Goal: Task Accomplishment & Management: Manage account settings

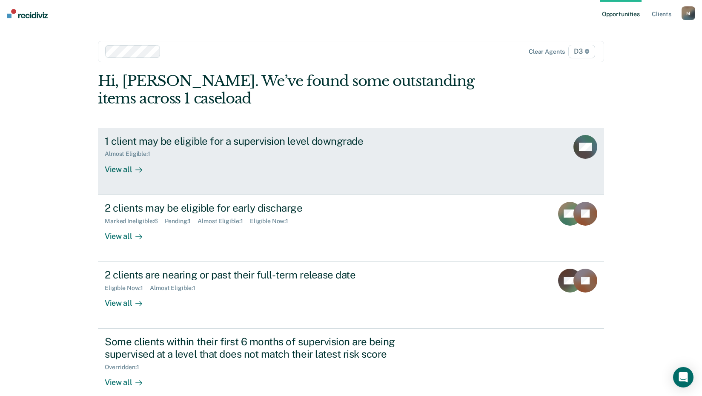
click at [119, 171] on div "View all" at bounding box center [129, 165] width 48 height 17
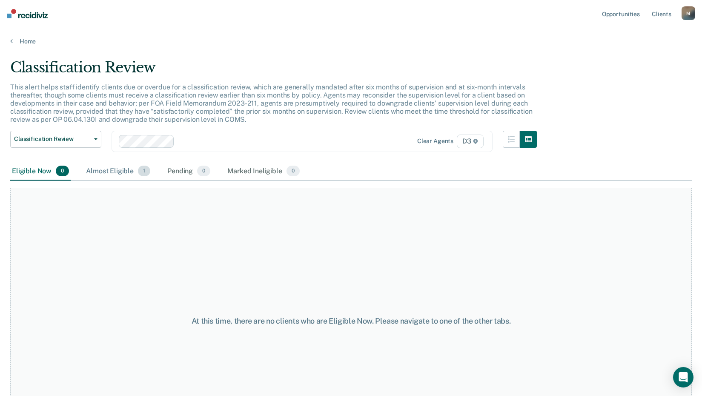
click at [122, 171] on div "Almost Eligible 1" at bounding box center [118, 171] width 68 height 19
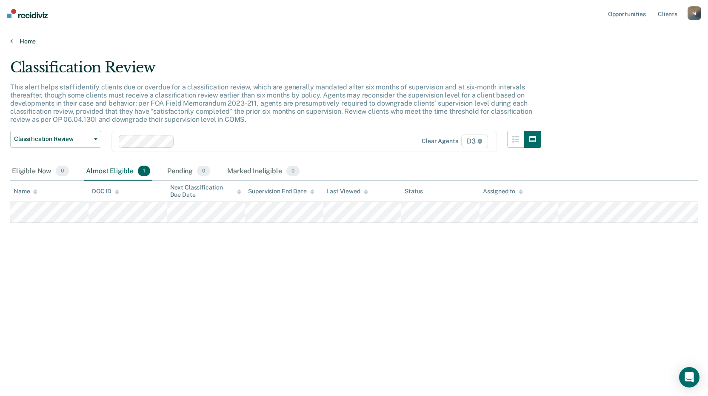
click at [20, 42] on link "Home" at bounding box center [354, 41] width 688 height 8
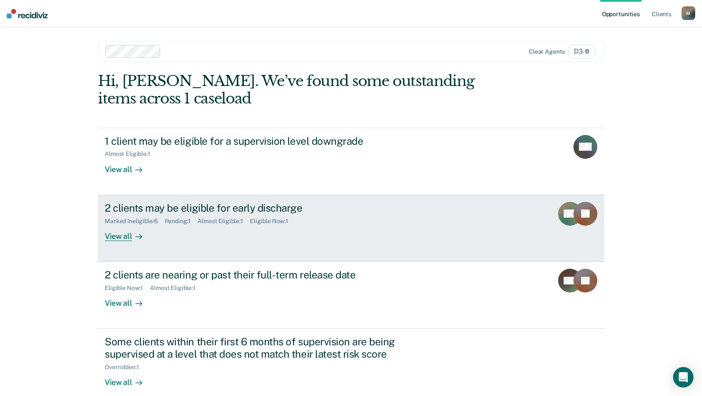
click at [126, 237] on div "View all" at bounding box center [129, 232] width 48 height 17
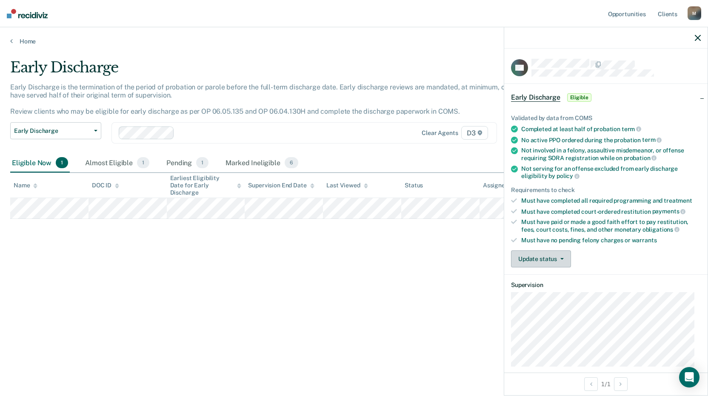
click at [563, 260] on button "Update status" at bounding box center [541, 258] width 60 height 17
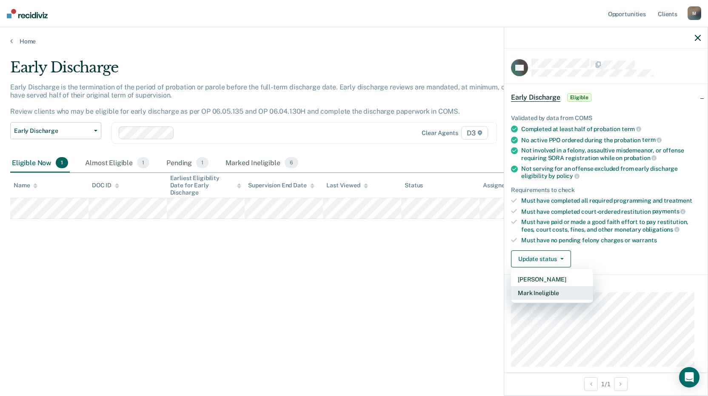
click at [553, 290] on button "Mark Ineligible" at bounding box center [552, 293] width 82 height 14
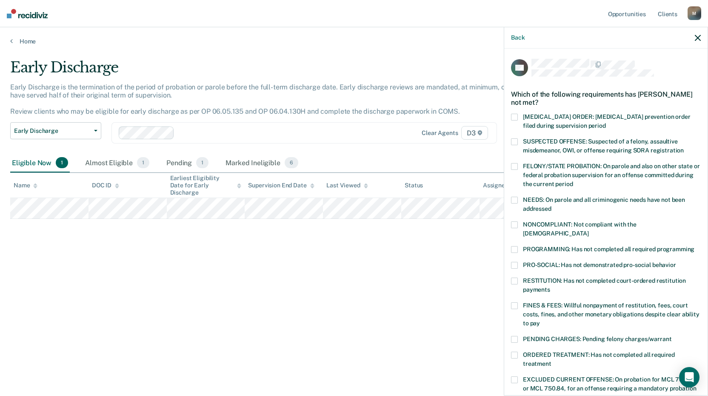
click at [518, 302] on label "FINES & FEES: Willful nonpayment of restitution, fees, court costs, fines, and …" at bounding box center [606, 315] width 190 height 27
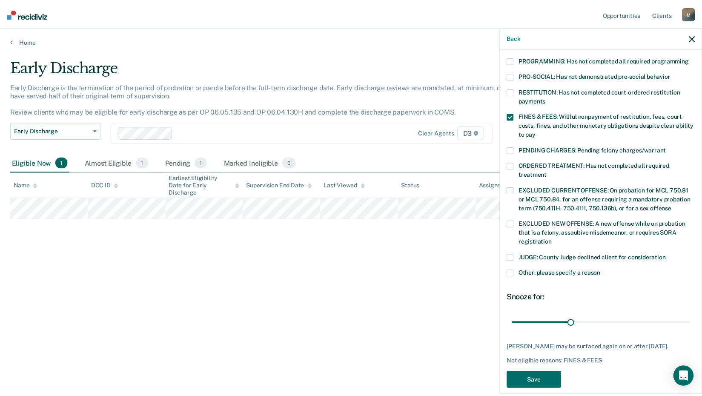
scroll to position [197, 0]
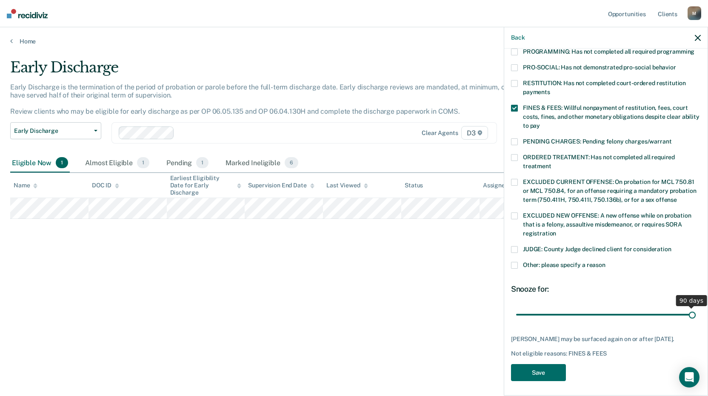
drag, startPoint x: 575, startPoint y: 303, endPoint x: 692, endPoint y: 300, distance: 117.1
type input "90"
click at [692, 307] on input "range" at bounding box center [606, 314] width 180 height 15
click at [549, 364] on button "Save" at bounding box center [538, 372] width 55 height 17
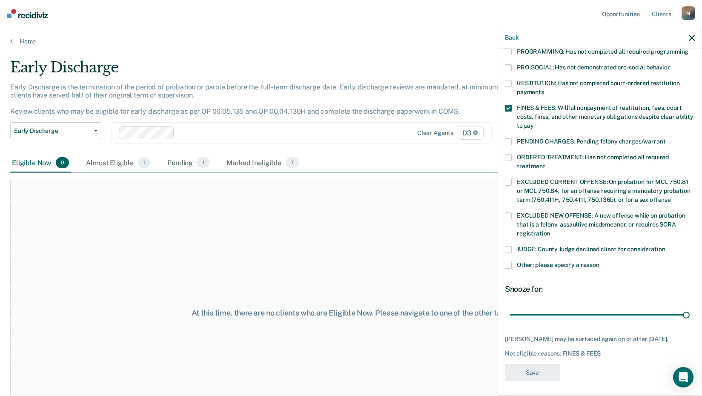
scroll to position [154, 0]
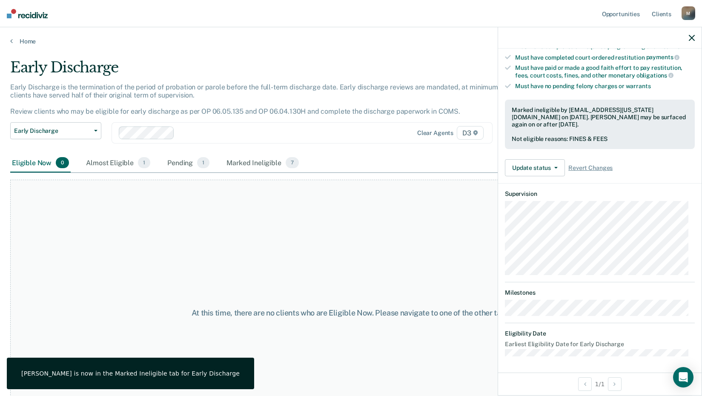
click at [692, 36] on icon "button" at bounding box center [692, 38] width 6 height 6
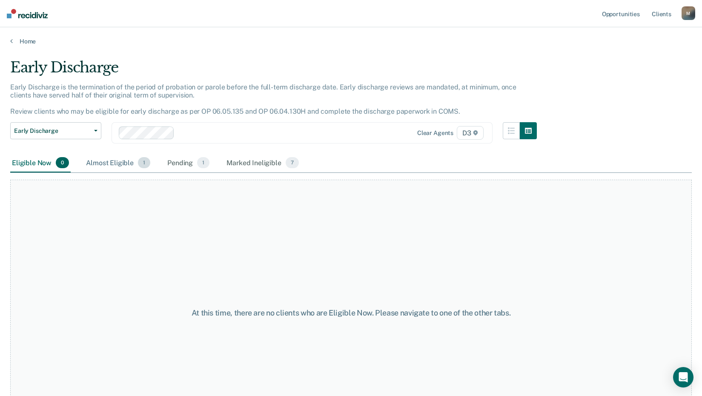
click at [113, 160] on div "Almost Eligible 1" at bounding box center [118, 163] width 68 height 19
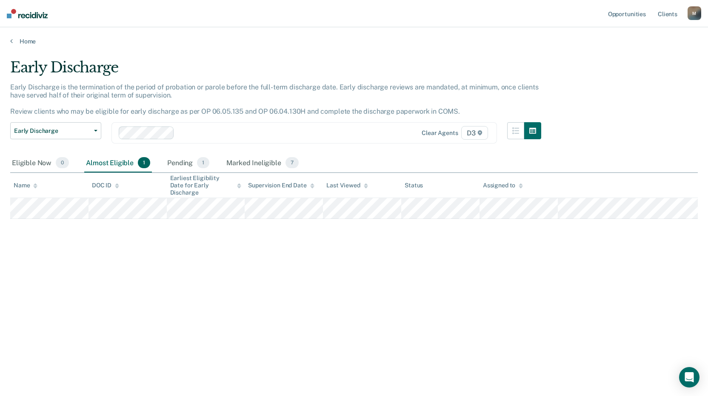
click at [211, 256] on div "Early Discharge Early Discharge is the termination of the period of probation o…" at bounding box center [354, 195] width 688 height 273
click at [23, 37] on div "Home" at bounding box center [354, 36] width 708 height 18
click at [23, 38] on link "Home" at bounding box center [354, 41] width 688 height 8
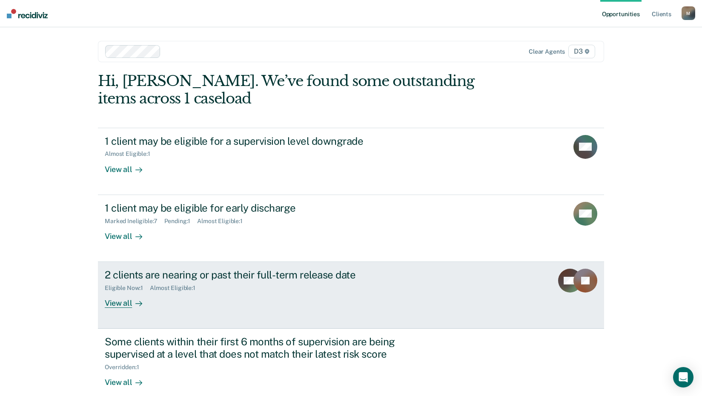
click at [119, 303] on div "View all" at bounding box center [129, 299] width 48 height 17
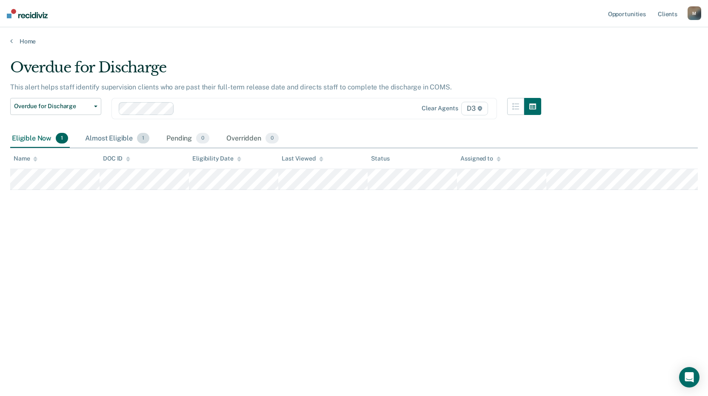
click at [126, 139] on div "Almost Eligible 1" at bounding box center [117, 138] width 68 height 19
click at [41, 139] on div "Eligible Now 1" at bounding box center [40, 138] width 60 height 19
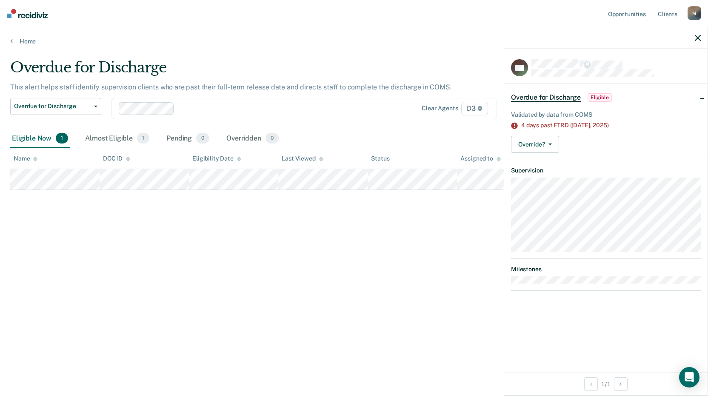
click at [603, 94] on span "Eligible" at bounding box center [600, 97] width 24 height 9
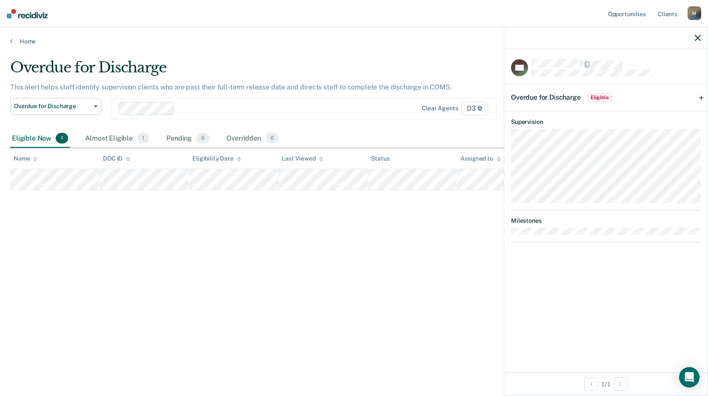
click at [487, 222] on div "Overdue for Discharge This alert helps staff identify supervision clients who a…" at bounding box center [354, 195] width 688 height 273
click at [697, 35] on icon "button" at bounding box center [698, 38] width 6 height 6
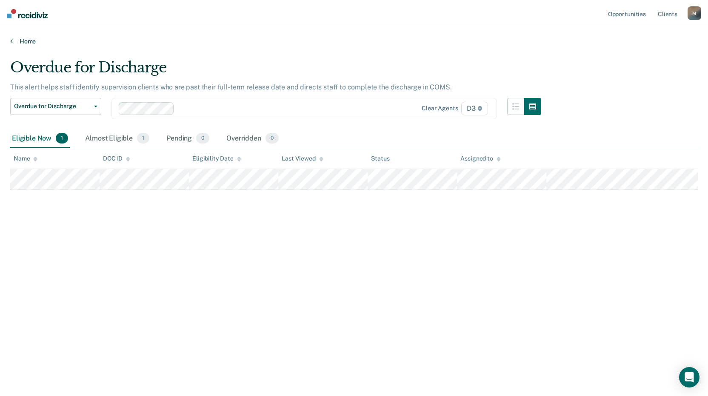
click at [29, 40] on link "Home" at bounding box center [354, 41] width 688 height 8
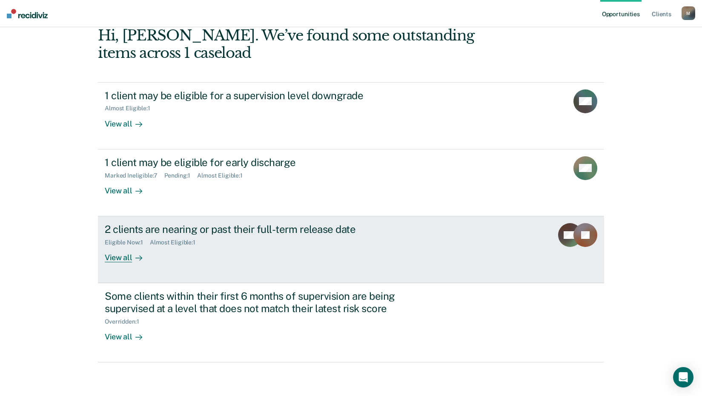
scroll to position [46, 0]
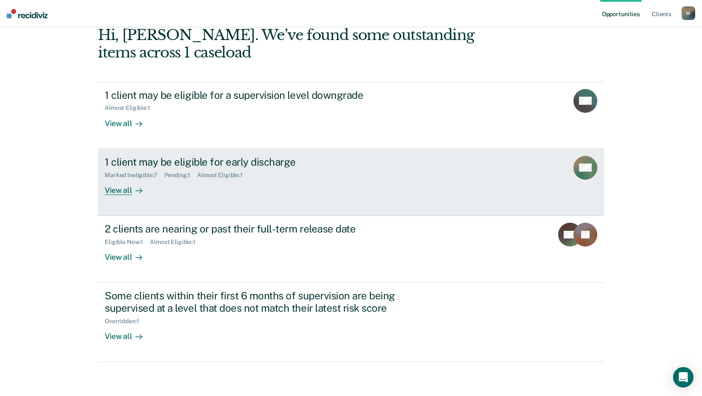
click at [119, 192] on div "View all" at bounding box center [129, 186] width 48 height 17
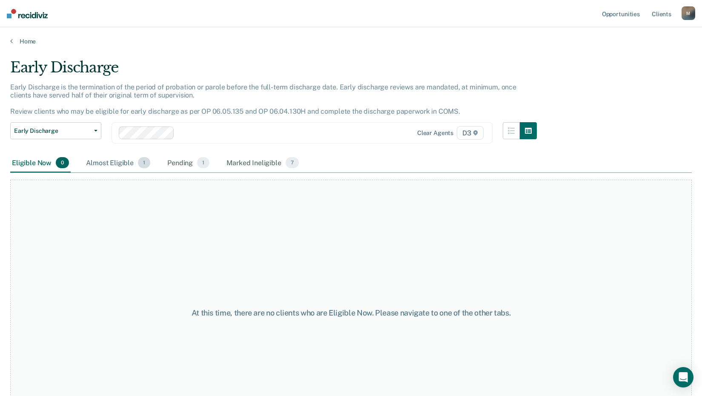
click at [114, 161] on div "Almost Eligible 1" at bounding box center [118, 163] width 68 height 19
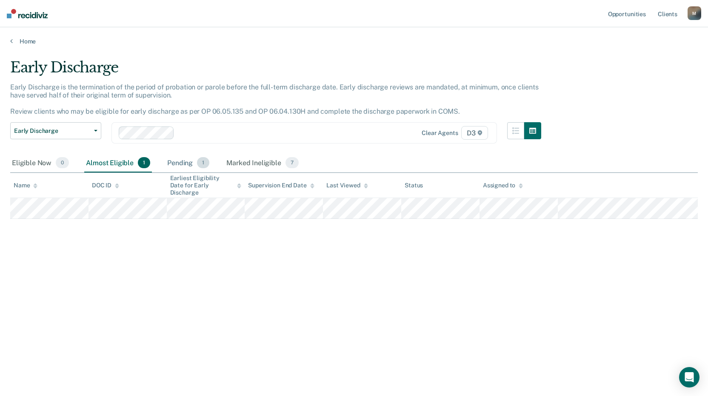
click at [177, 162] on div "Pending 1" at bounding box center [189, 163] width 46 height 19
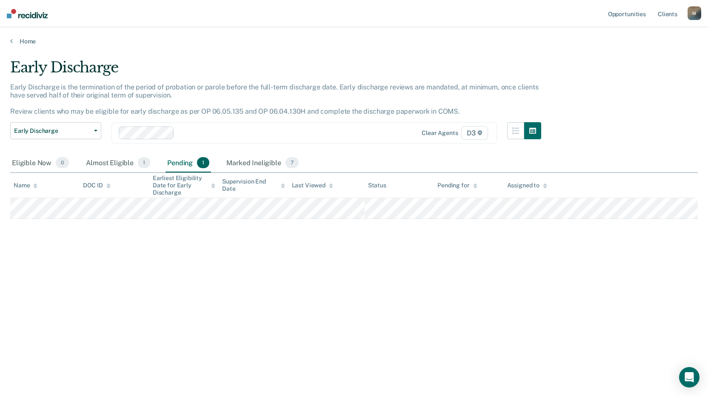
click at [24, 37] on div "Home" at bounding box center [354, 36] width 708 height 18
click at [31, 38] on link "Home" at bounding box center [354, 41] width 688 height 8
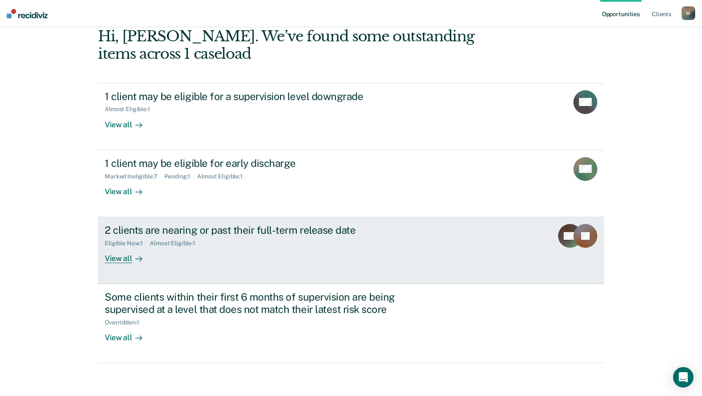
scroll to position [46, 0]
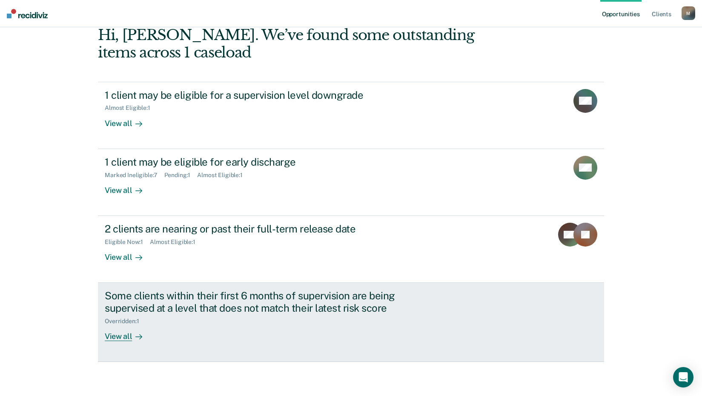
click at [121, 335] on div "View all" at bounding box center [129, 333] width 48 height 17
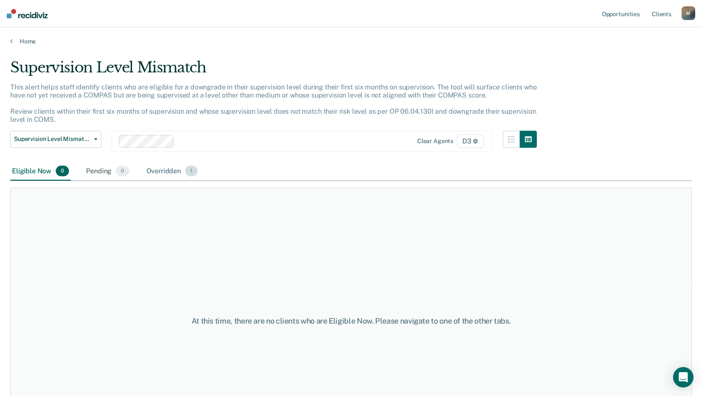
click at [160, 169] on div "Overridden 1" at bounding box center [172, 171] width 55 height 19
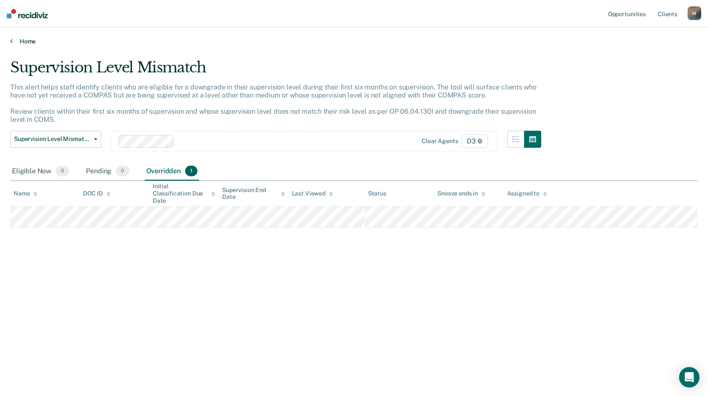
click at [26, 41] on link "Home" at bounding box center [354, 41] width 688 height 8
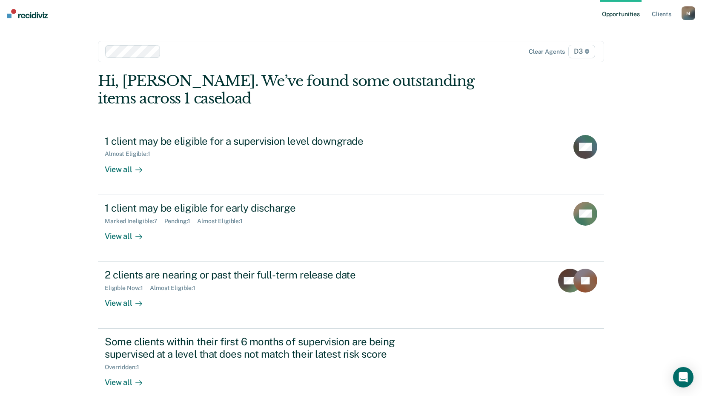
click at [686, 13] on div "M" at bounding box center [688, 13] width 14 height 14
click at [623, 57] on link "Log Out" at bounding box center [654, 55] width 69 height 7
